Goal: Task Accomplishment & Management: Complete application form

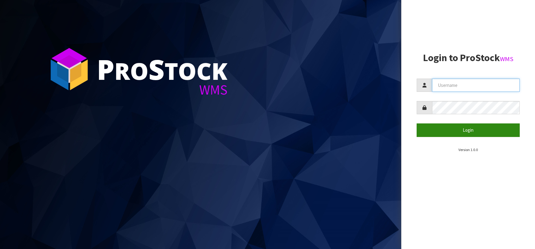
type input "[EMAIL_ADDRESS][DOMAIN_NAME]"
drag, startPoint x: 492, startPoint y: 127, endPoint x: 478, endPoint y: 94, distance: 35.5
click at [491, 125] on button "Login" at bounding box center [468, 130] width 103 height 13
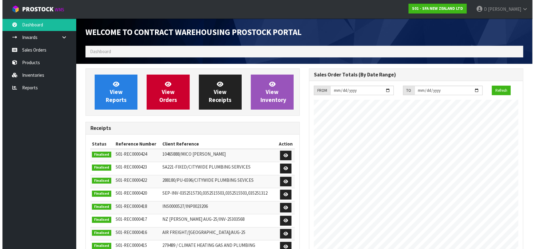
scroll to position [340, 223]
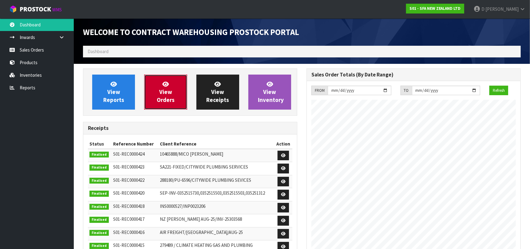
drag, startPoint x: 150, startPoint y: 96, endPoint x: 150, endPoint y: 113, distance: 16.6
click at [150, 96] on link "View Orders" at bounding box center [165, 92] width 43 height 35
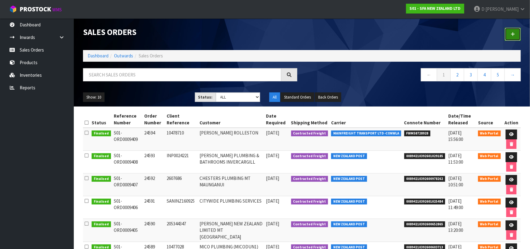
click at [509, 30] on link at bounding box center [513, 34] width 16 height 13
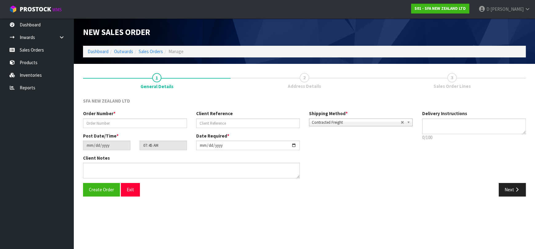
click at [165, 118] on div "Order Number *" at bounding box center [134, 119] width 113 height 18
click at [166, 120] on input "text" at bounding box center [135, 124] width 104 height 10
type input "24595"
paste input "200964410"
type input "200964410"
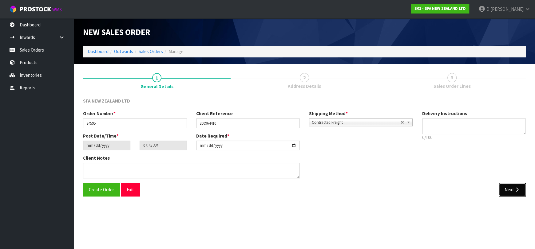
click at [506, 189] on button "Next" at bounding box center [512, 189] width 27 height 13
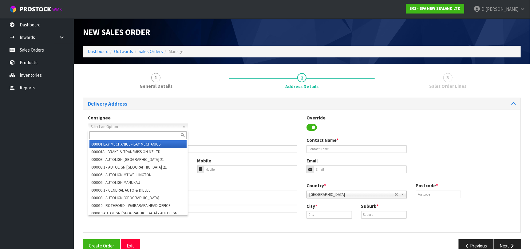
click at [156, 125] on span "Select an Option" at bounding box center [135, 126] width 89 height 7
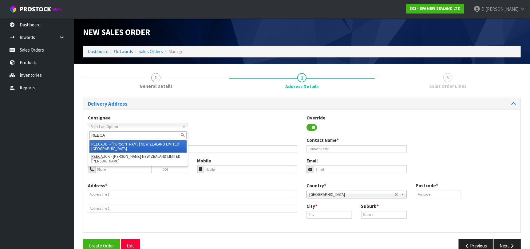
type input "REECAU"
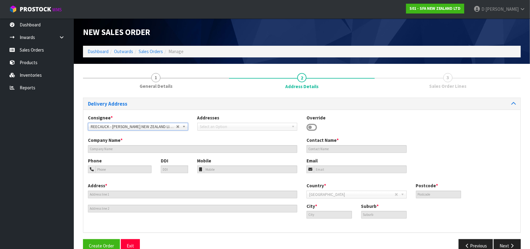
type input "[PERSON_NAME] NEW ZEALAND LIMITED [PERSON_NAME]"
type input "[STREET_ADDRESS]"
type input "1010"
type input "[GEOGRAPHIC_DATA]"
type input "[PERSON_NAME]"
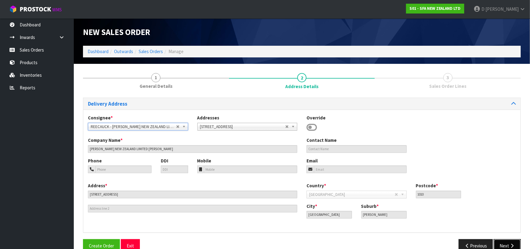
click at [513, 239] on button "Next" at bounding box center [507, 245] width 27 height 13
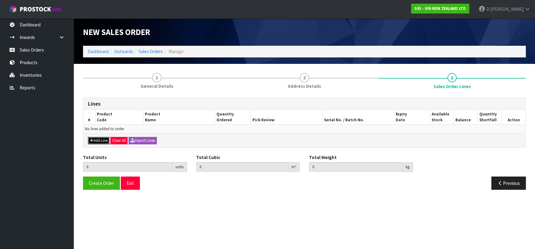
click at [103, 140] on button "Add Line" at bounding box center [99, 140] width 22 height 7
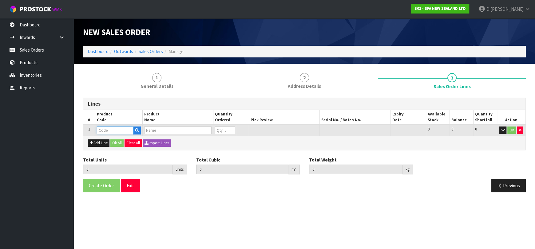
click at [105, 132] on input "text" at bounding box center [115, 131] width 37 height 8
type input "SA200"
type input "0.000000"
type input "0.000"
type input "[PERSON_NAME] COMMERCIAL MACERATOR"
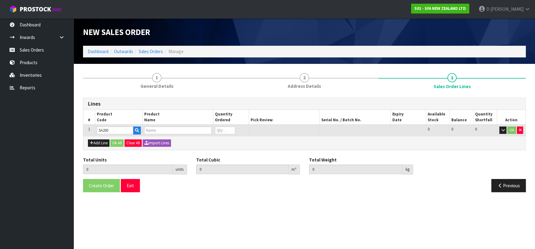
type input "0"
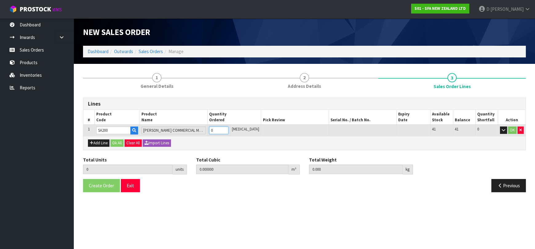
type input "1"
type input "0.021692"
type input "6.05"
type input "1"
click at [123, 141] on button "Ok All" at bounding box center [116, 143] width 13 height 7
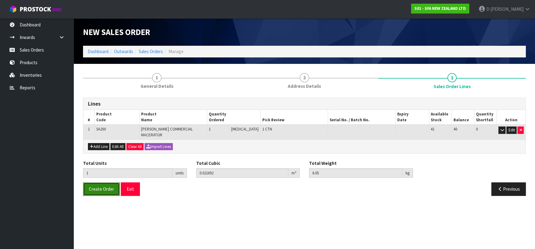
click at [97, 183] on button "Create Order" at bounding box center [101, 189] width 37 height 13
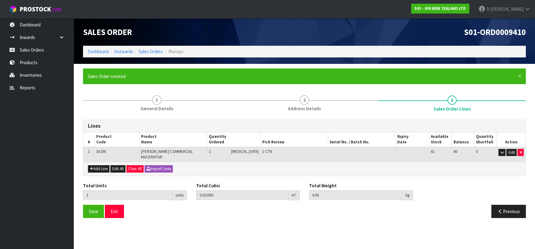
drag, startPoint x: 316, startPoint y: 204, endPoint x: 289, endPoint y: 206, distance: 26.8
click at [305, 205] on div "Previous" at bounding box center [417, 211] width 226 height 13
